Goal: Find specific page/section: Find specific page/section

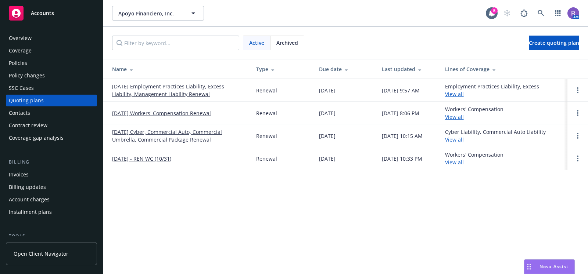
click at [530, 193] on div "Apoyo Financiero, Inc. Apoyo Financiero, Inc. 5 AM Active Archived Create quoti…" at bounding box center [345, 137] width 485 height 274
click at [262, 236] on div "Apoyo Financiero, Inc. Apoyo Financiero, Inc. 5 AM Active Archived Create quoti…" at bounding box center [345, 137] width 485 height 274
click at [261, 210] on div "Apoyo Financiero, Inc. Apoyo Financiero, Inc. 5 AM Active Archived Create quoti…" at bounding box center [345, 137] width 485 height 274
click at [28, 62] on div "Policies" at bounding box center [51, 63] width 85 height 12
